Goal: Transaction & Acquisition: Purchase product/service

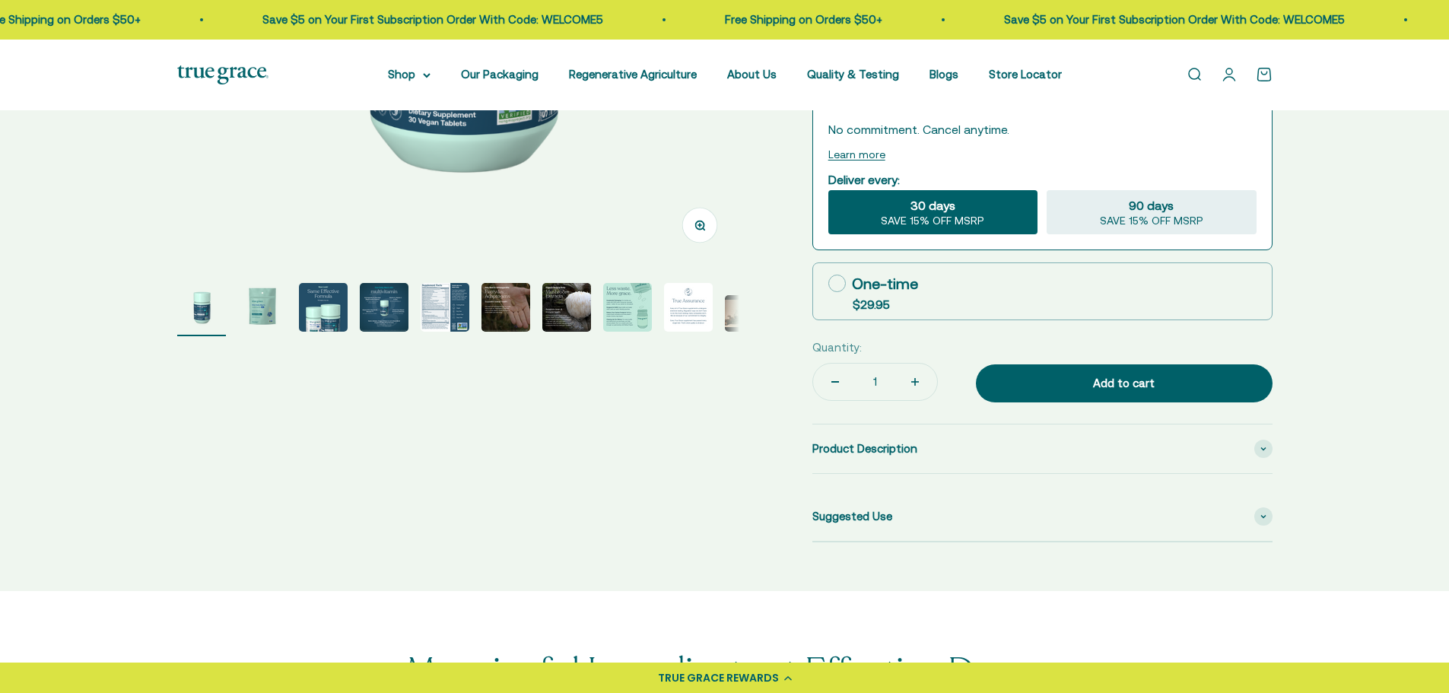
select select "3"
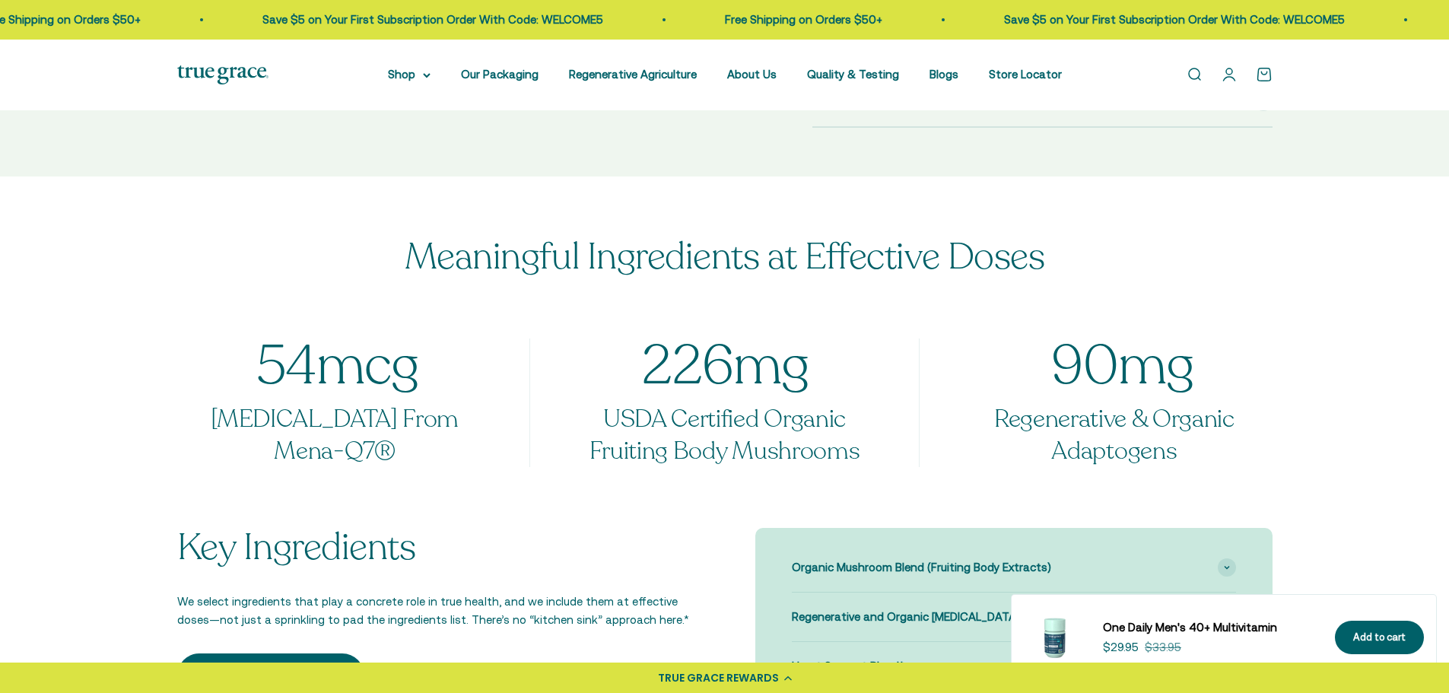
scroll to position [989, 0]
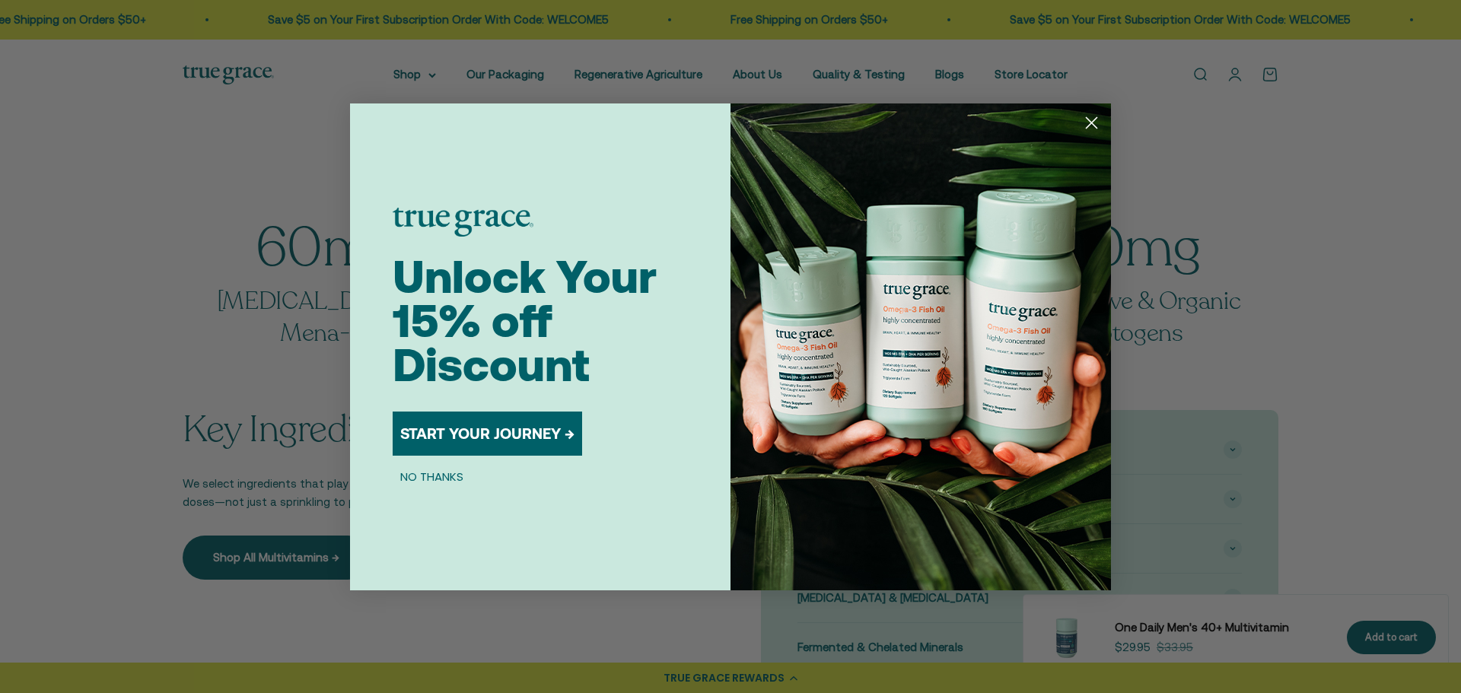
click at [1087, 119] on icon "Close dialog" at bounding box center [1091, 122] width 11 height 11
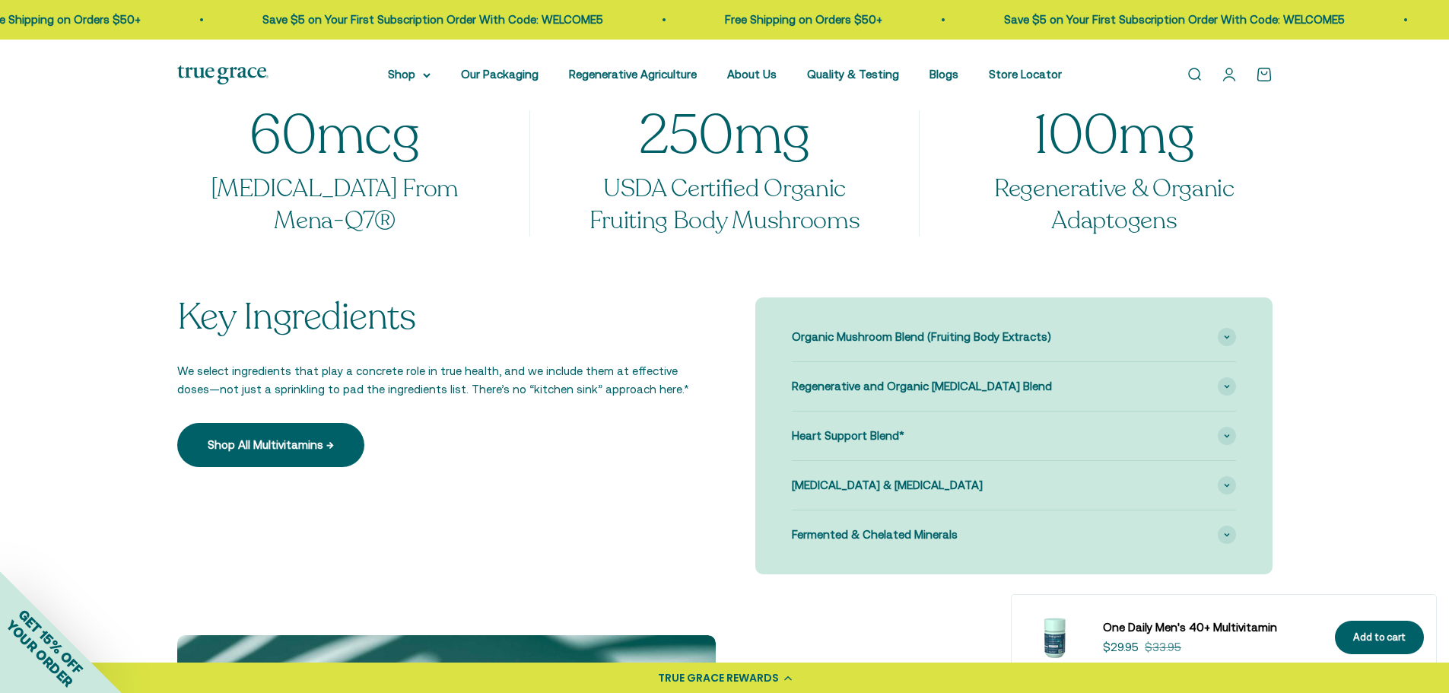
scroll to position [1217, 0]
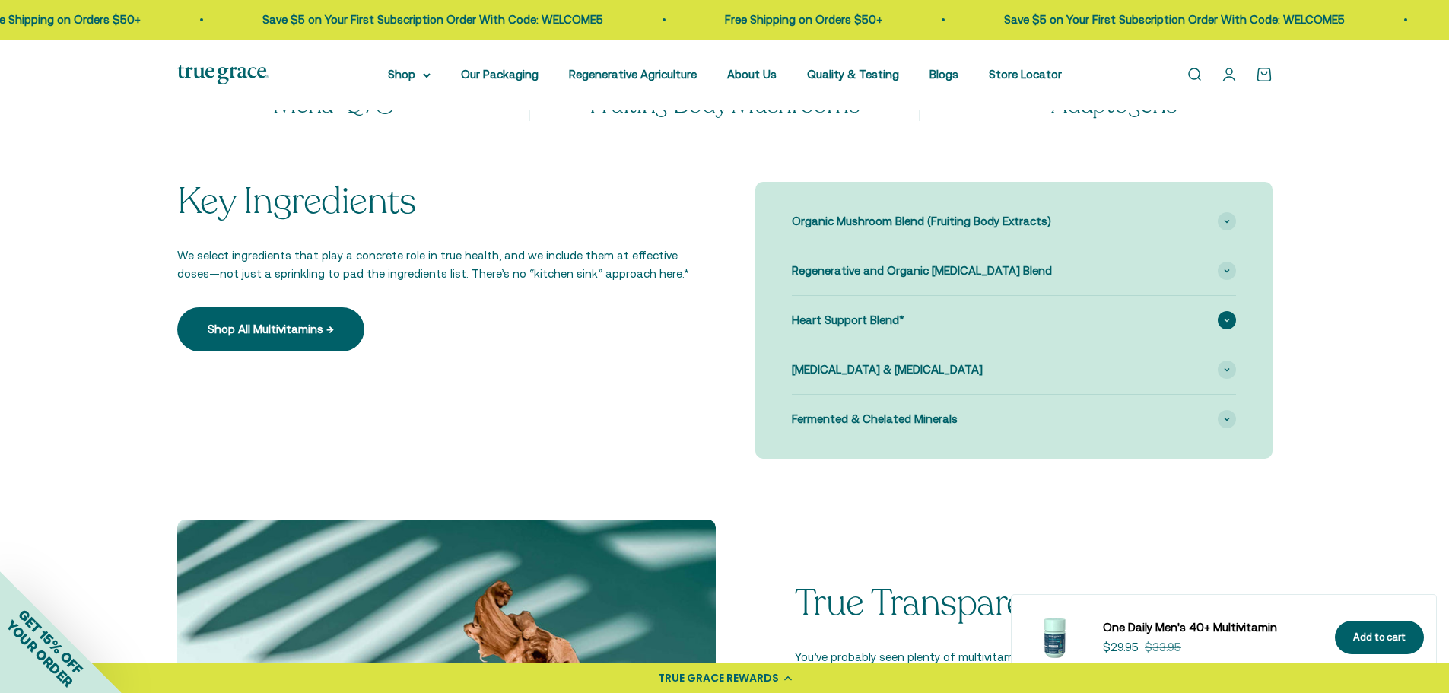
click at [1226, 316] on span at bounding box center [1227, 320] width 18 height 18
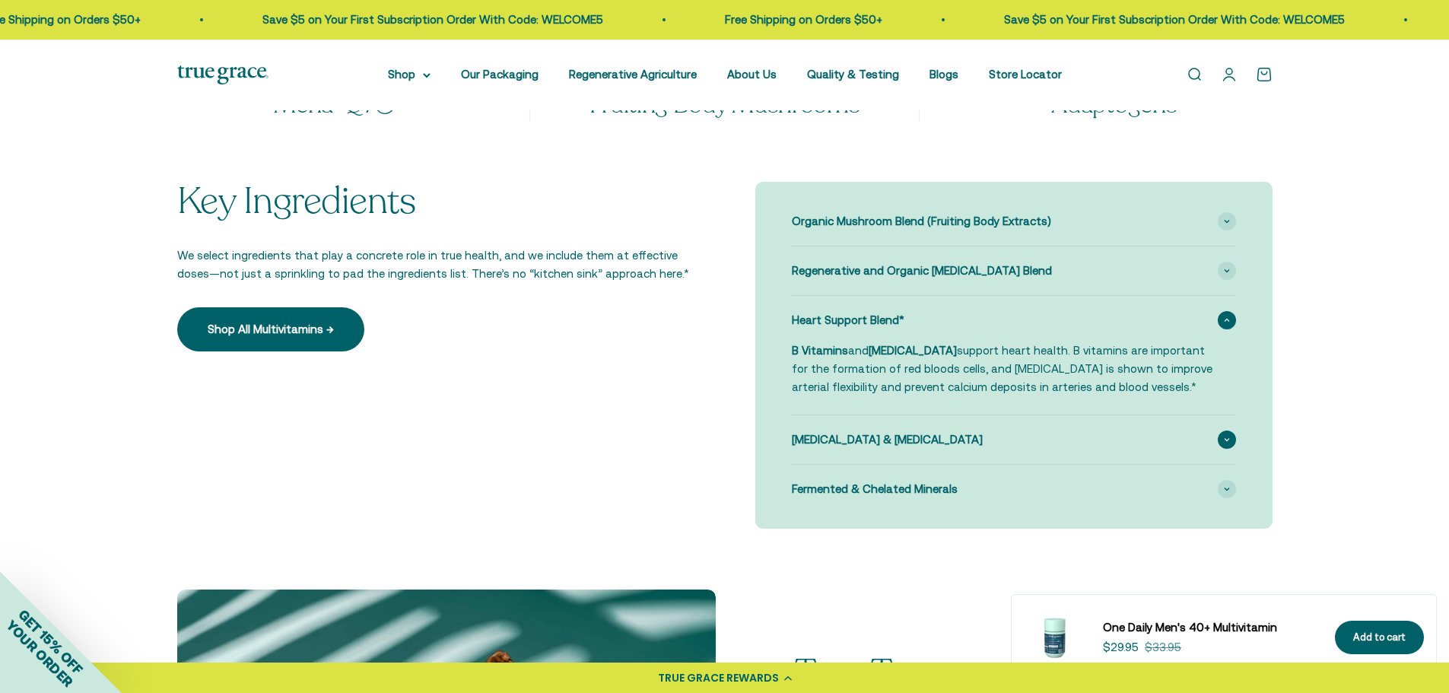
click at [1226, 433] on span at bounding box center [1227, 440] width 18 height 18
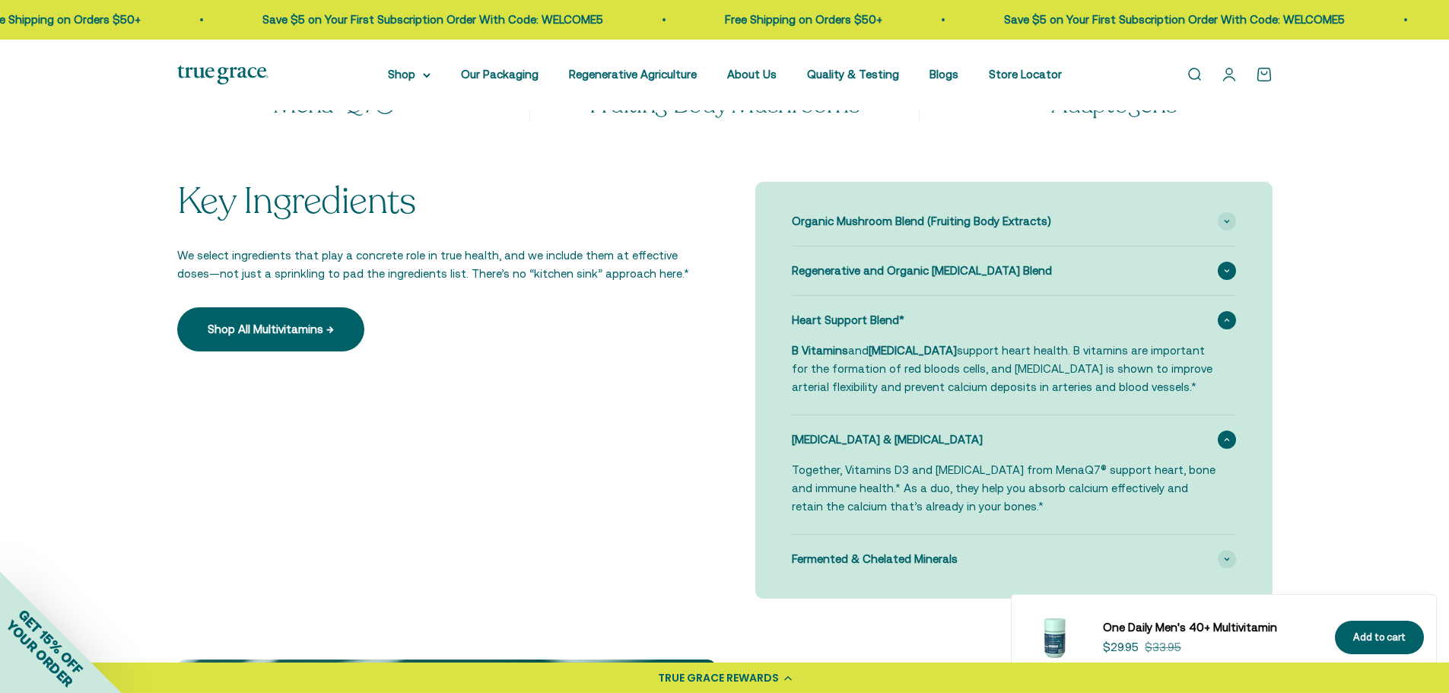
click at [1233, 271] on span at bounding box center [1227, 271] width 18 height 18
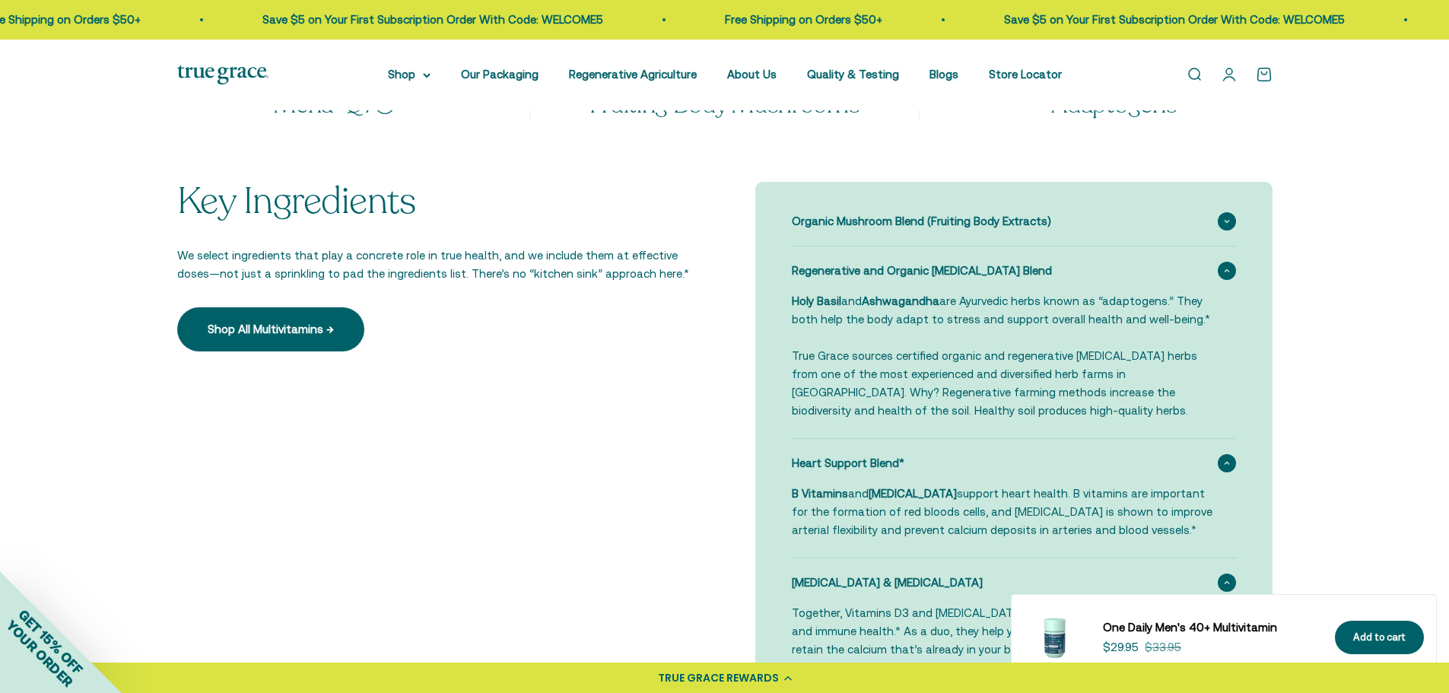
click at [1225, 222] on icon at bounding box center [1227, 221] width 6 height 5
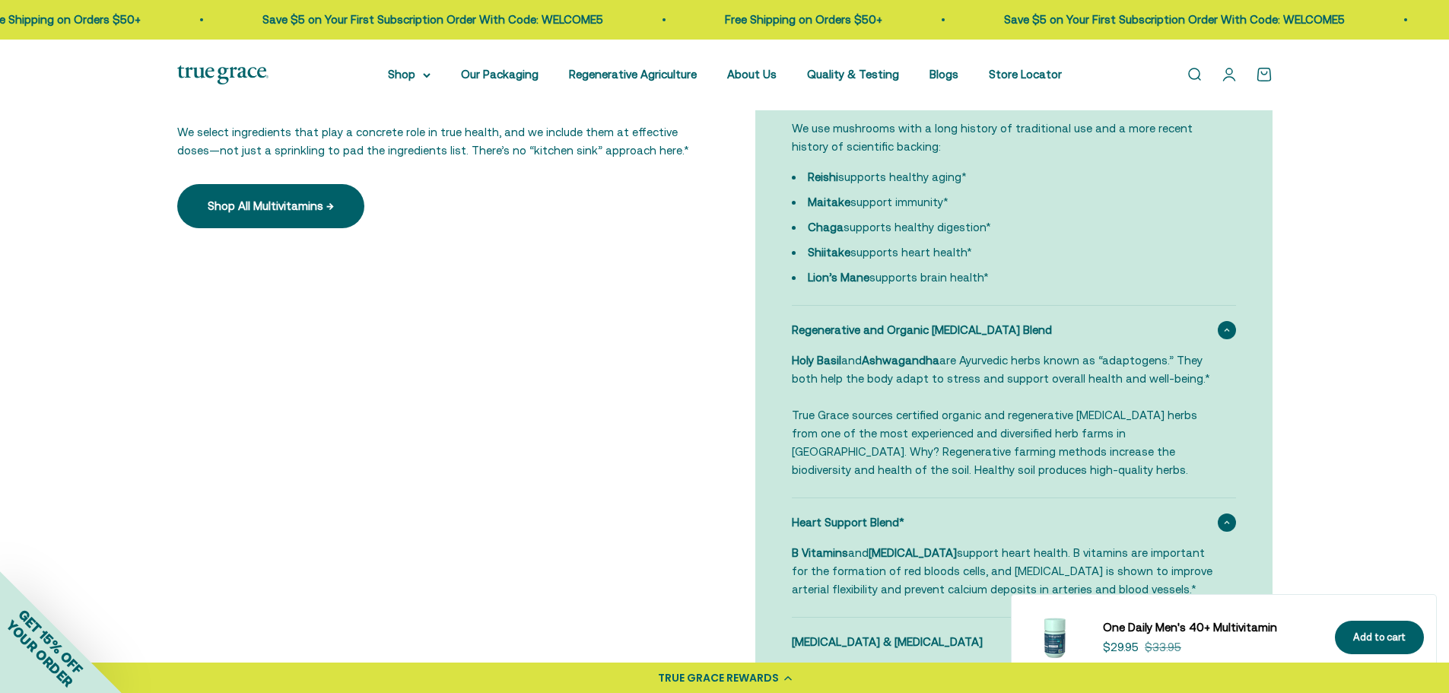
scroll to position [1598, 0]
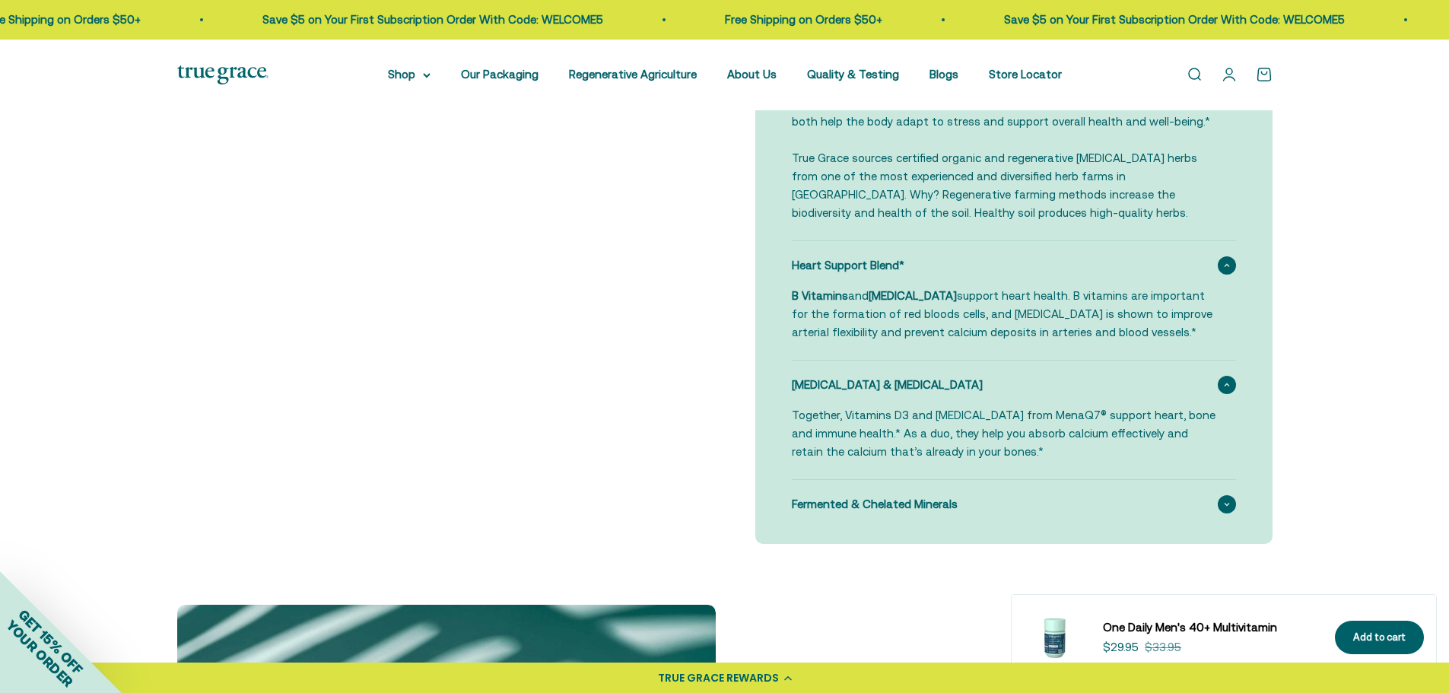
click at [1221, 502] on span at bounding box center [1227, 504] width 18 height 18
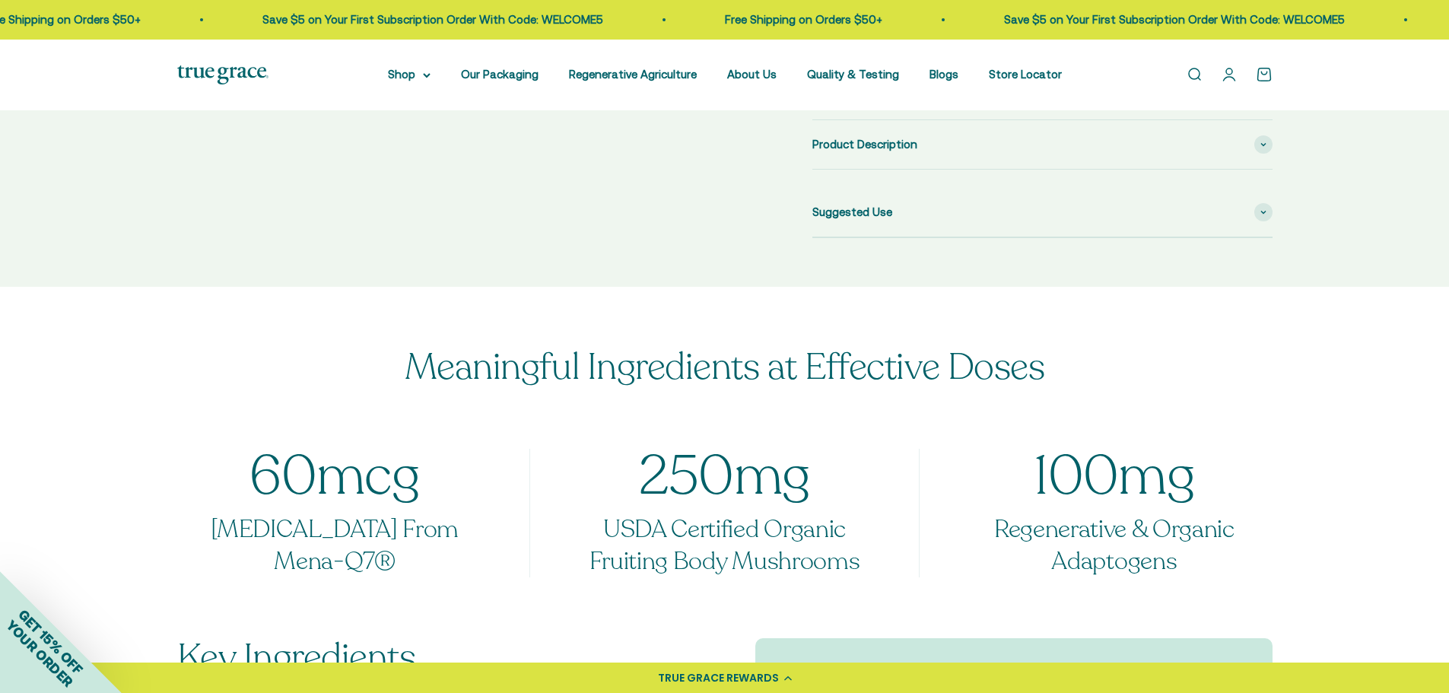
scroll to position [380, 0]
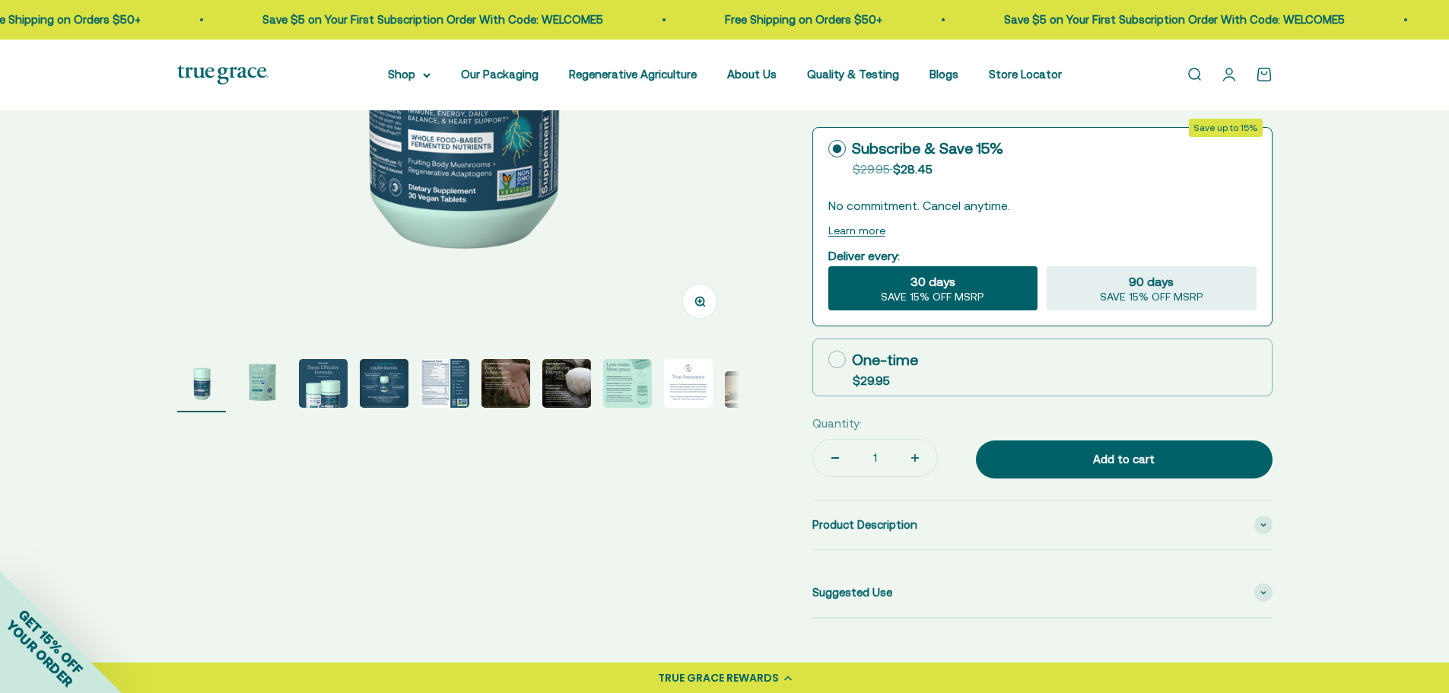
click at [378, 367] on img "Go to item 4" at bounding box center [384, 383] width 49 height 49
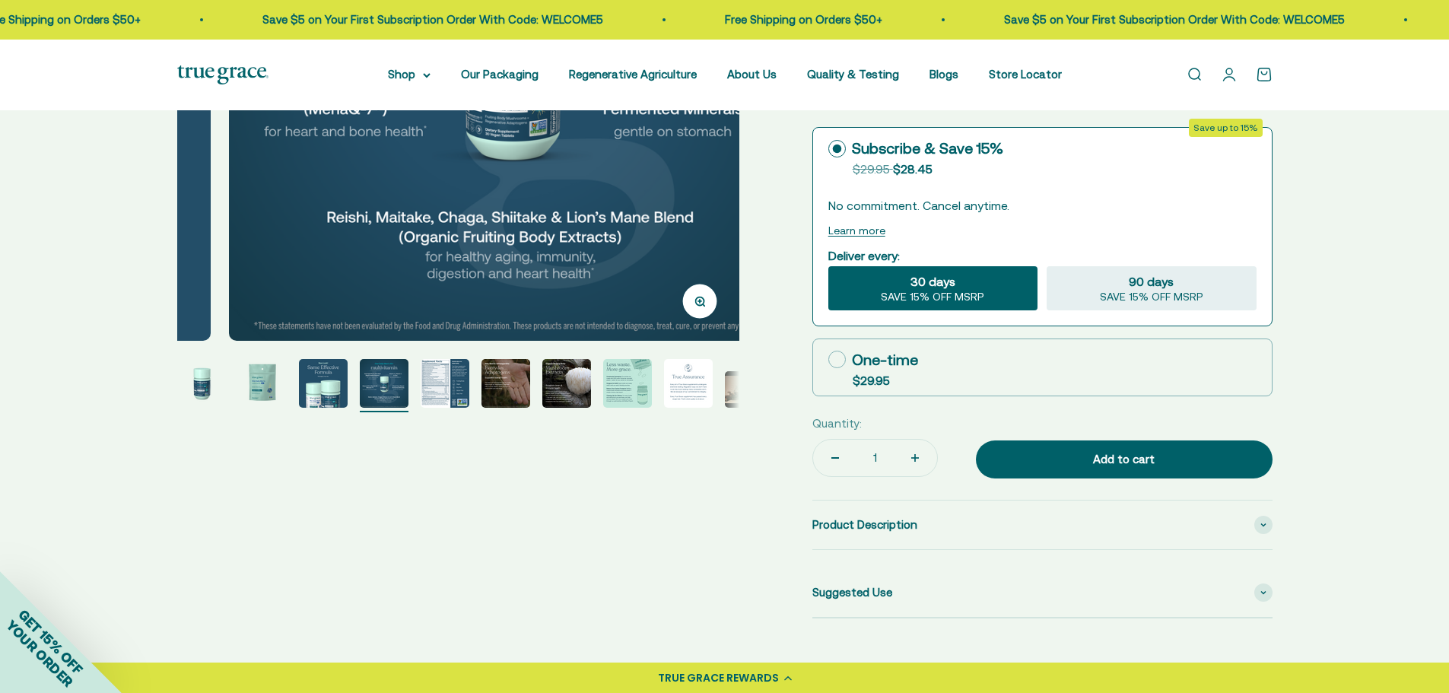
scroll to position [0, 1742]
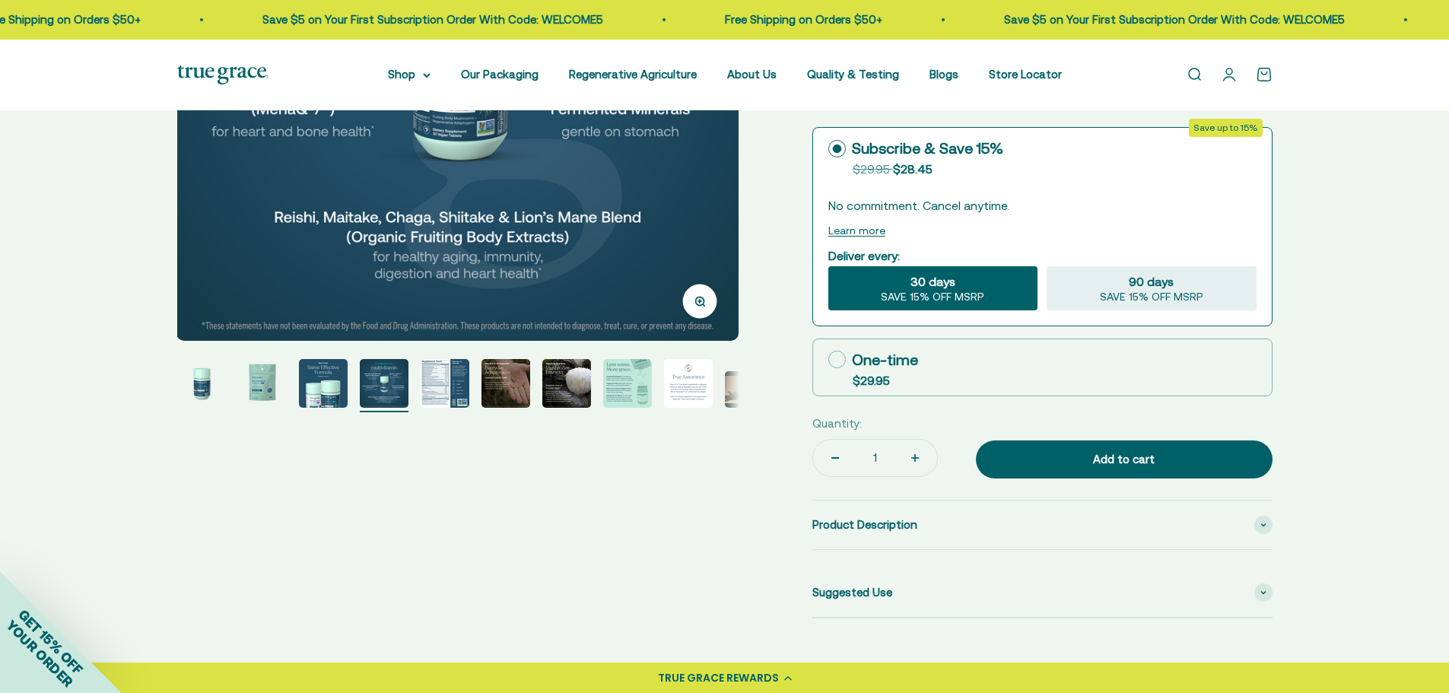
click at [255, 380] on img "Go to item 2" at bounding box center [262, 383] width 49 height 49
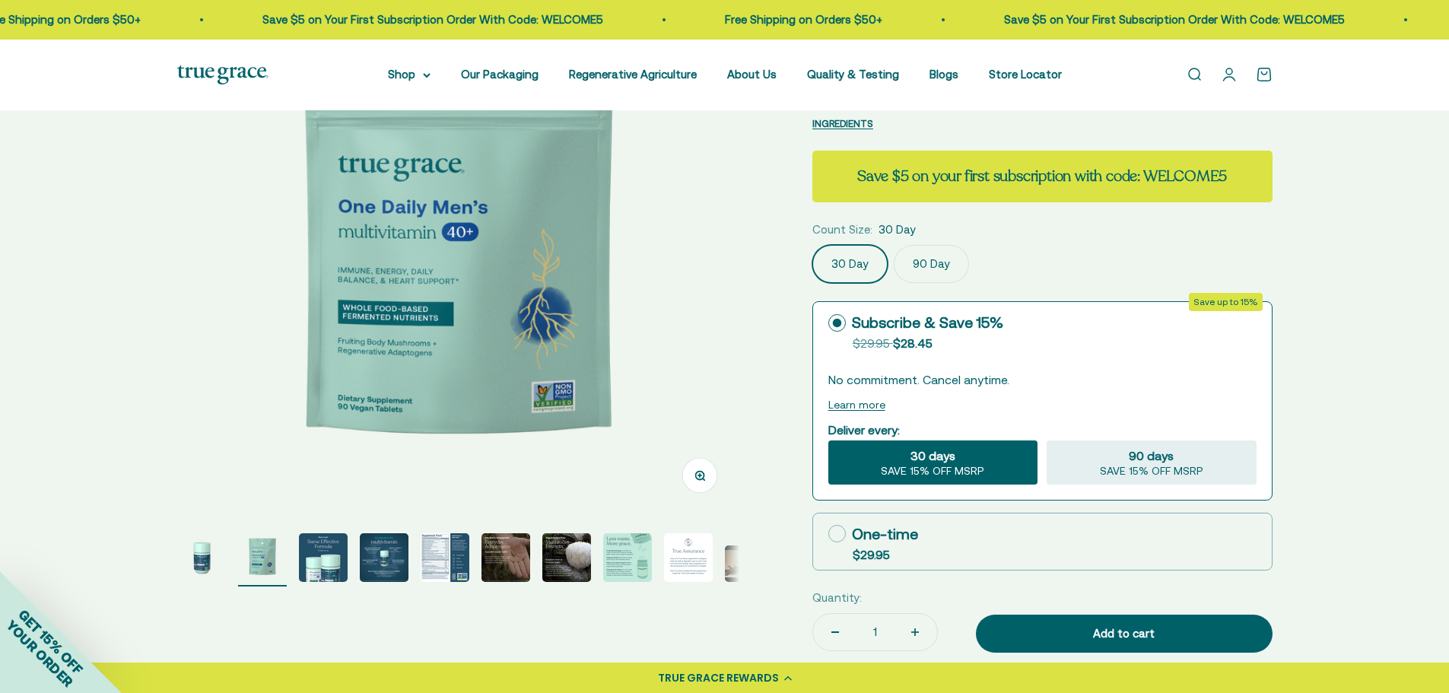
scroll to position [457, 0]
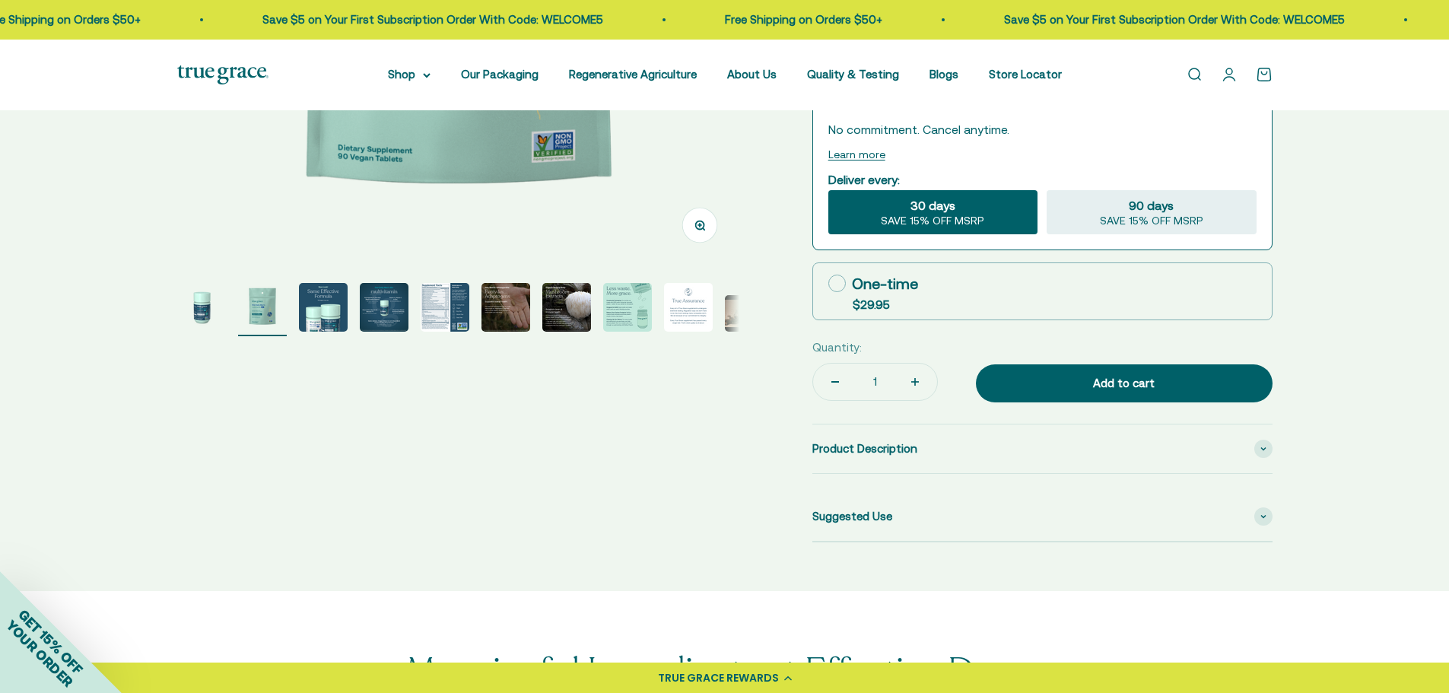
click at [445, 307] on img "Go to item 5" at bounding box center [445, 307] width 49 height 49
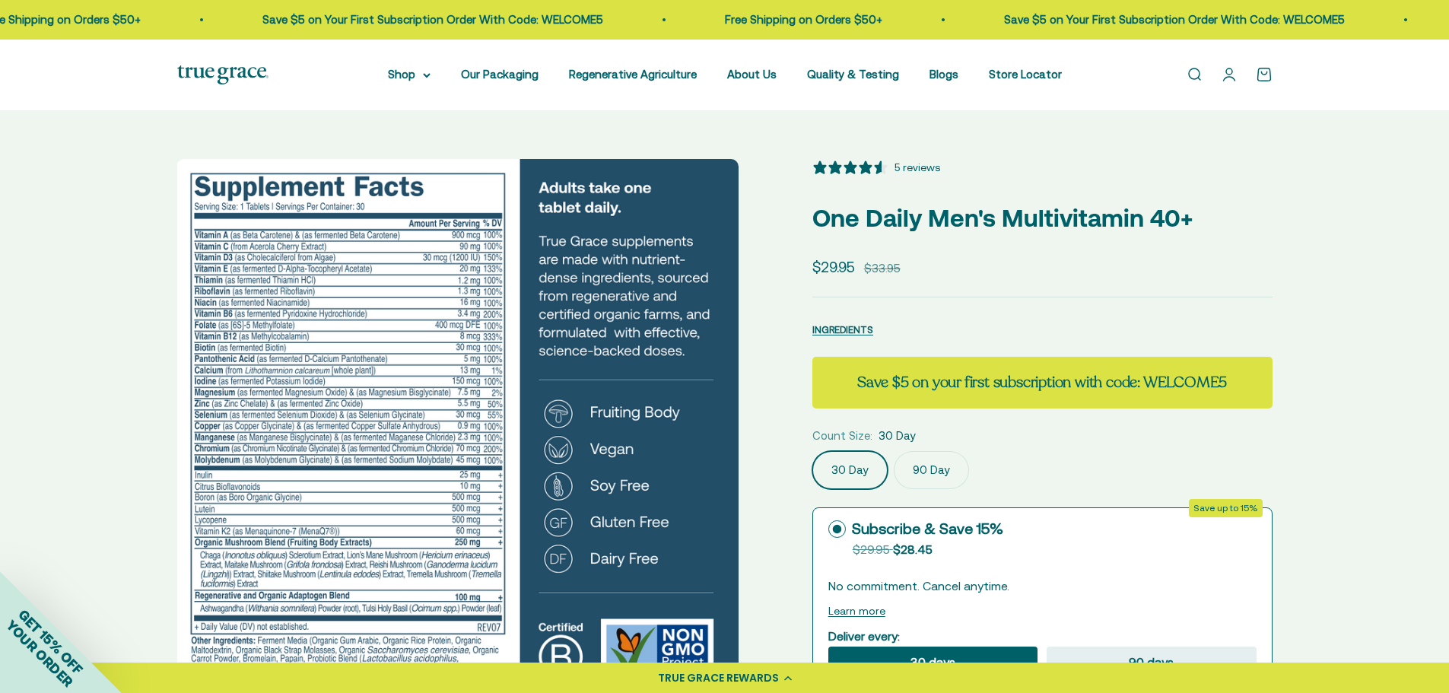
scroll to position [76, 0]
